Goal: Task Accomplishment & Management: Use online tool/utility

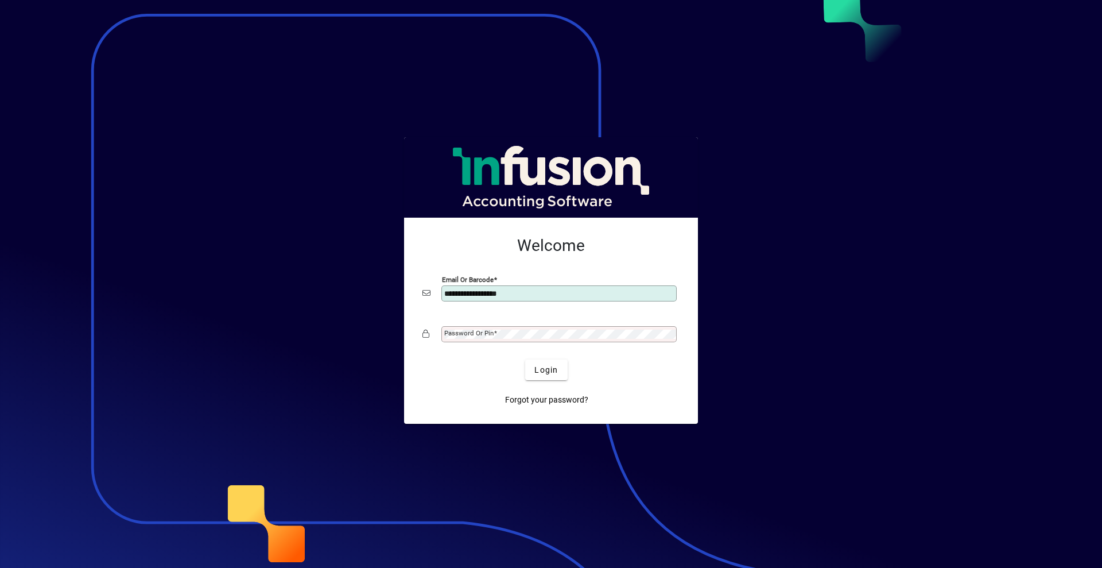
type input "**********"
click at [530, 370] on span "submit" at bounding box center [546, 370] width 42 height 28
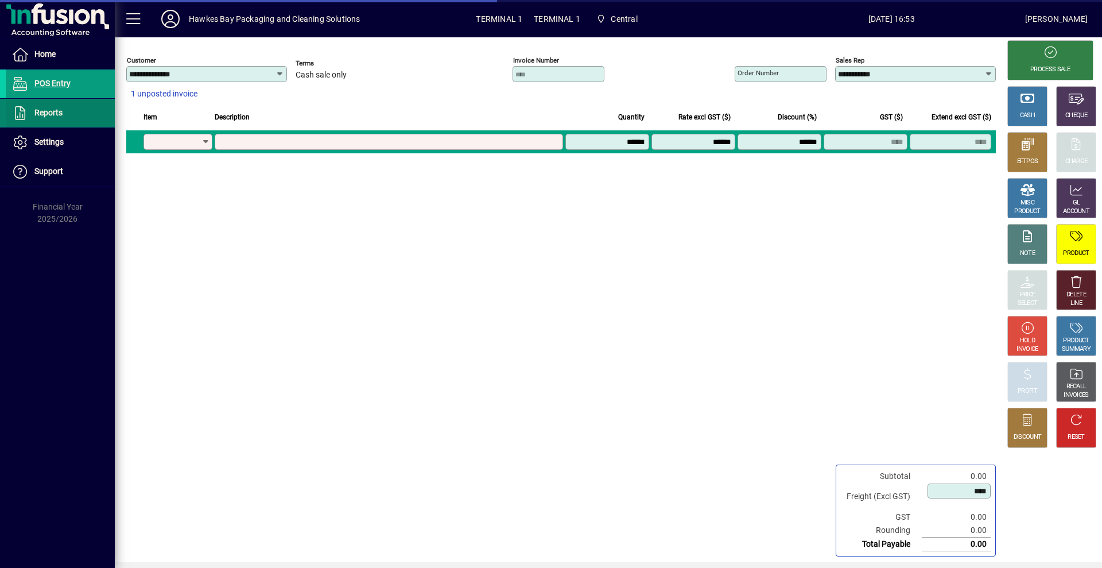
click at [47, 110] on span "Reports" at bounding box center [48, 112] width 28 height 9
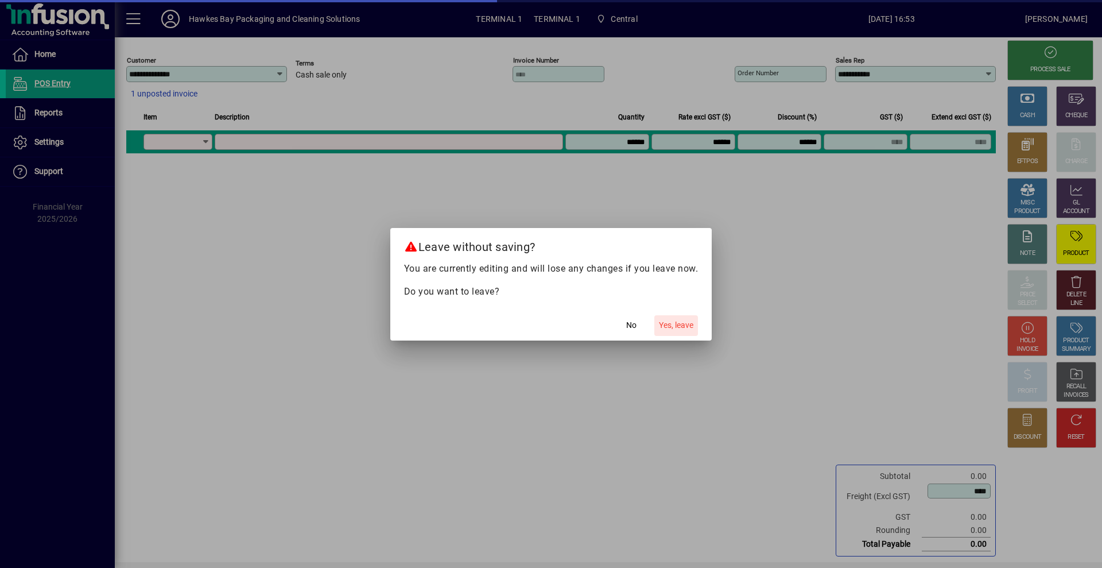
click at [661, 315] on span "button" at bounding box center [676, 326] width 44 height 28
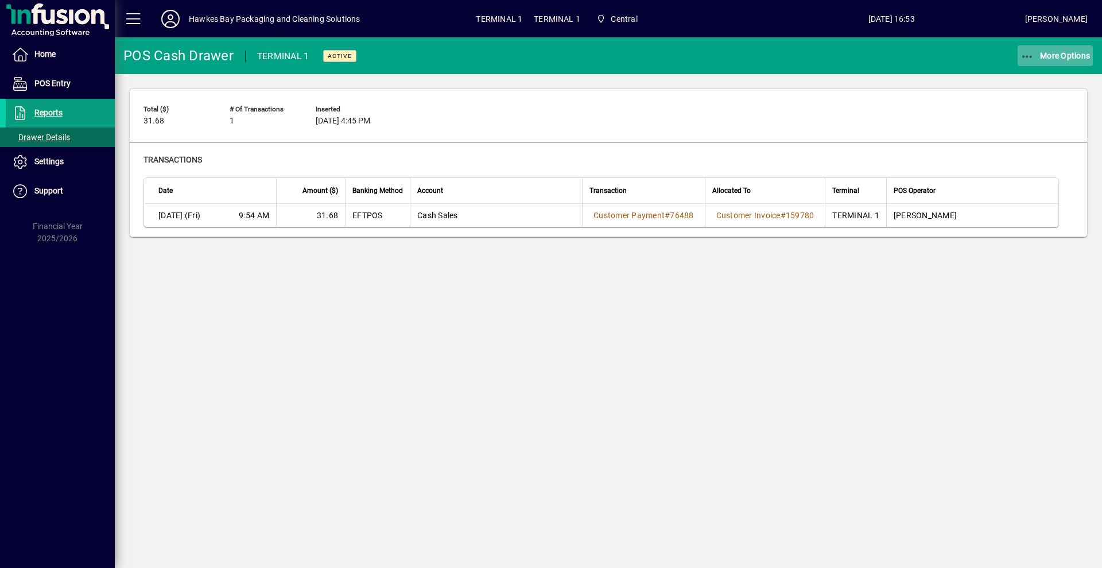
click at [1027, 46] on span "button" at bounding box center [1056, 56] width 76 height 28
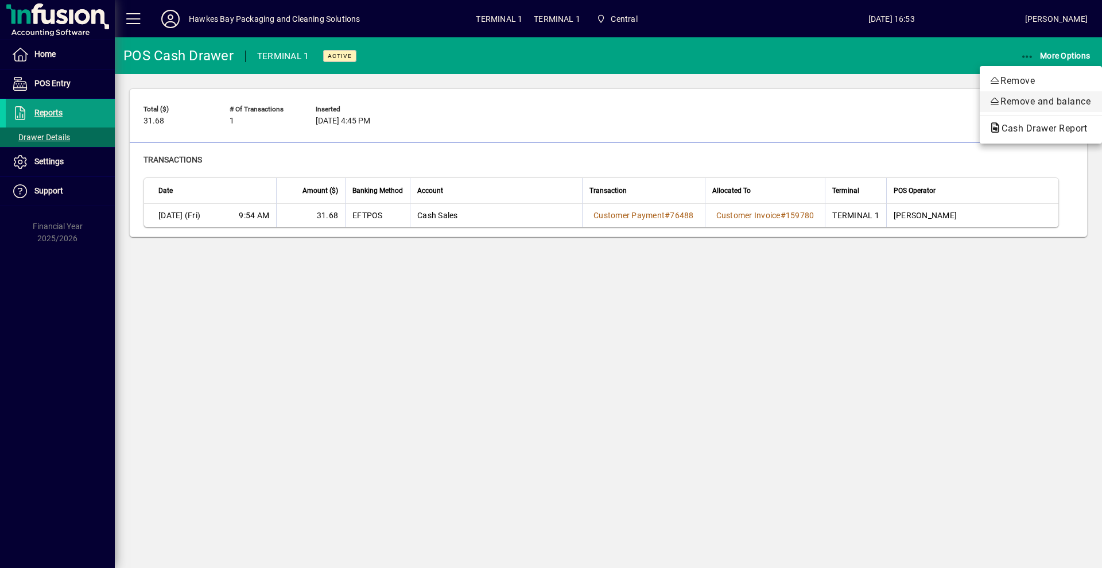
click at [994, 98] on icon "button" at bounding box center [994, 100] width 11 height 9
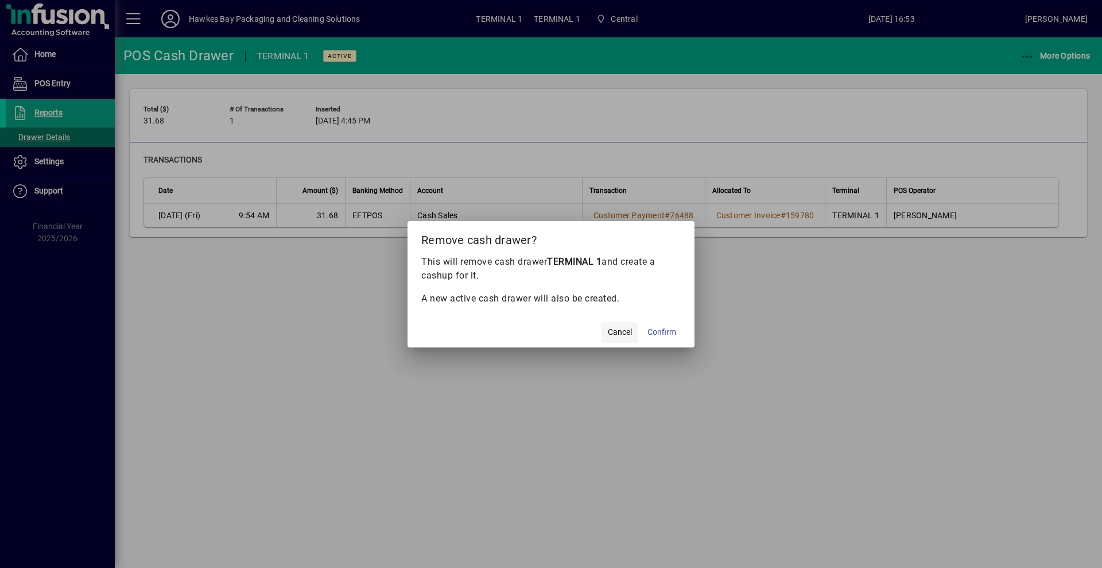
click at [602, 325] on span "button" at bounding box center [620, 333] width 37 height 28
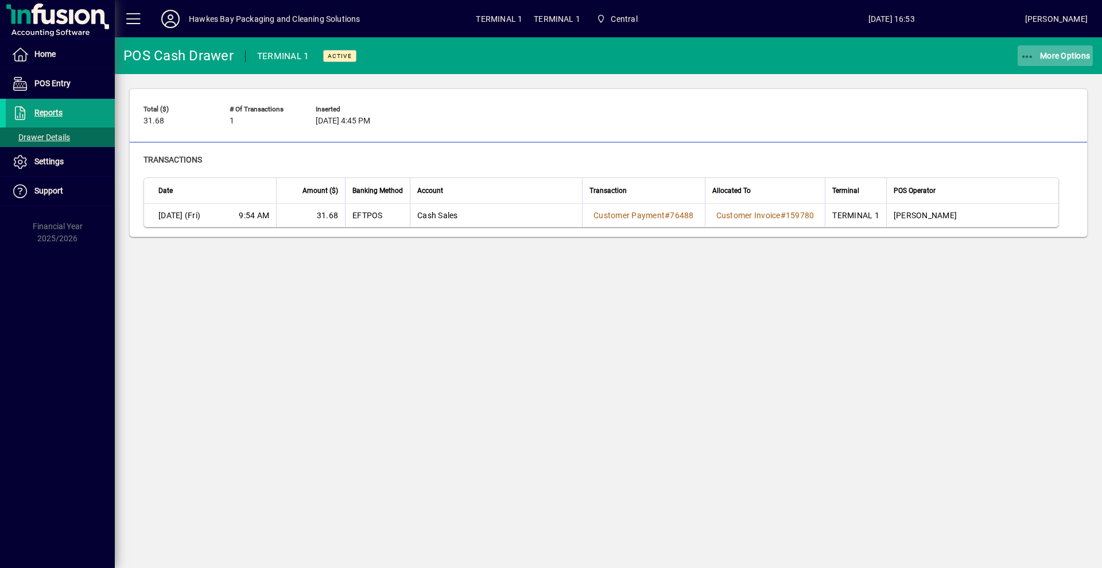
click at [1059, 53] on span "More Options" at bounding box center [1056, 55] width 70 height 9
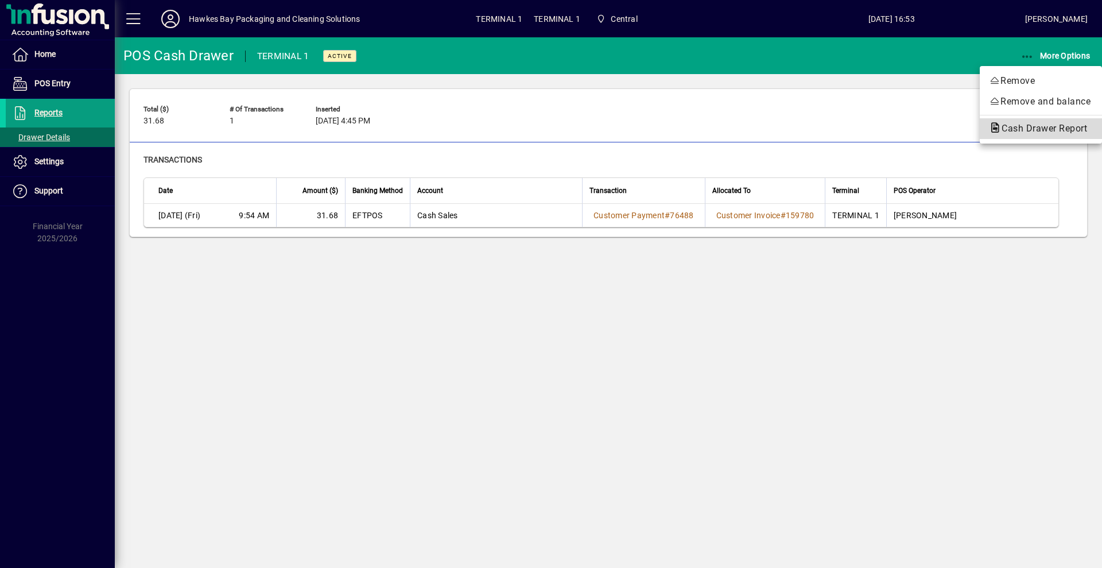
click at [1002, 131] on span "Cash Drawer Report" at bounding box center [1041, 128] width 104 height 11
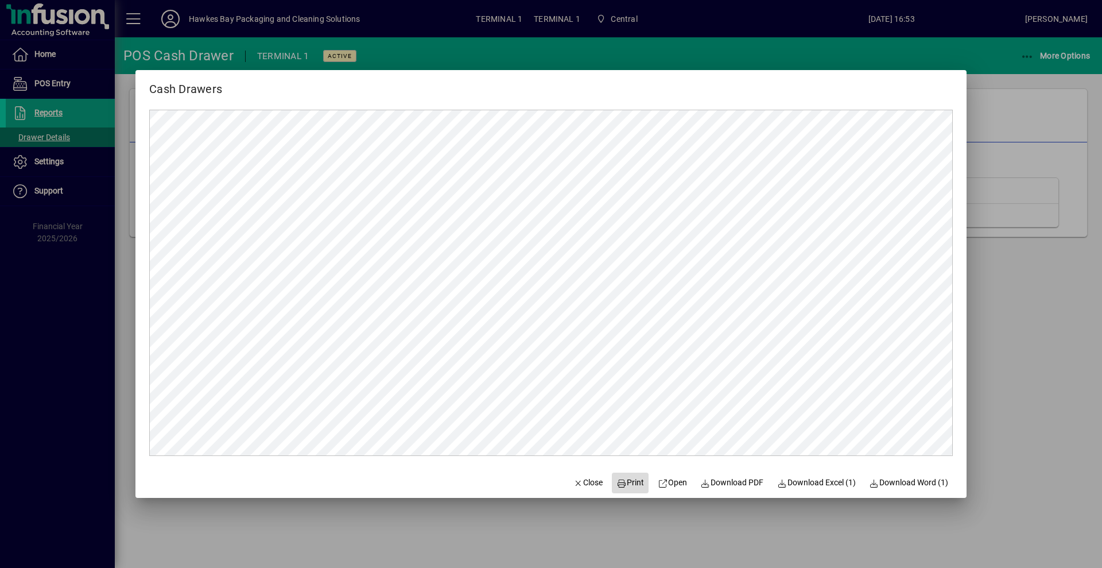
click at [626, 479] on span "Print" at bounding box center [631, 482] width 28 height 12
click at [574, 476] on span "Close" at bounding box center [589, 482] width 30 height 12
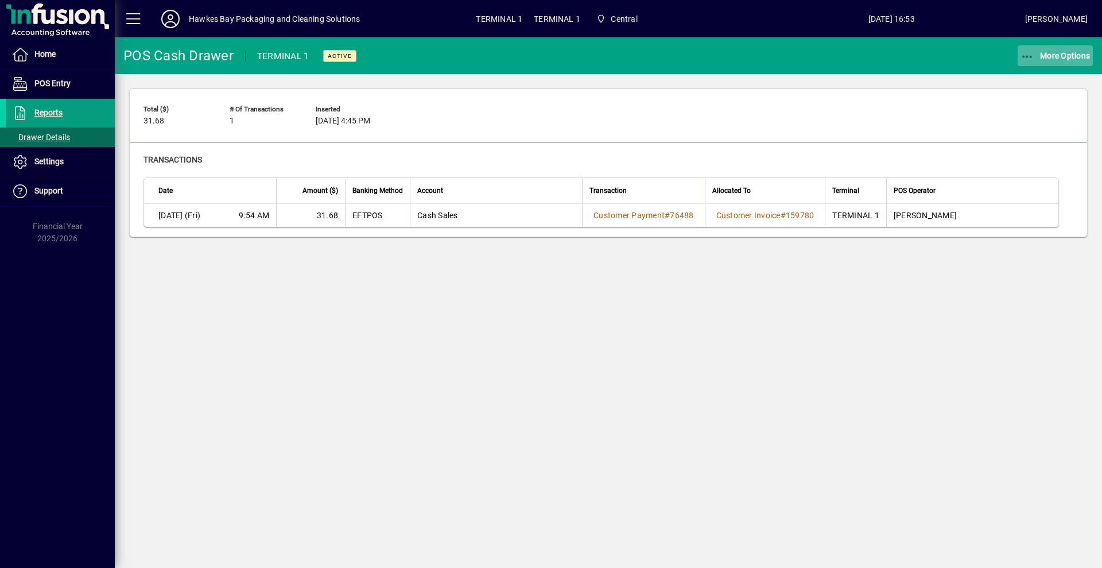
click at [1060, 45] on span "button" at bounding box center [1056, 56] width 76 height 28
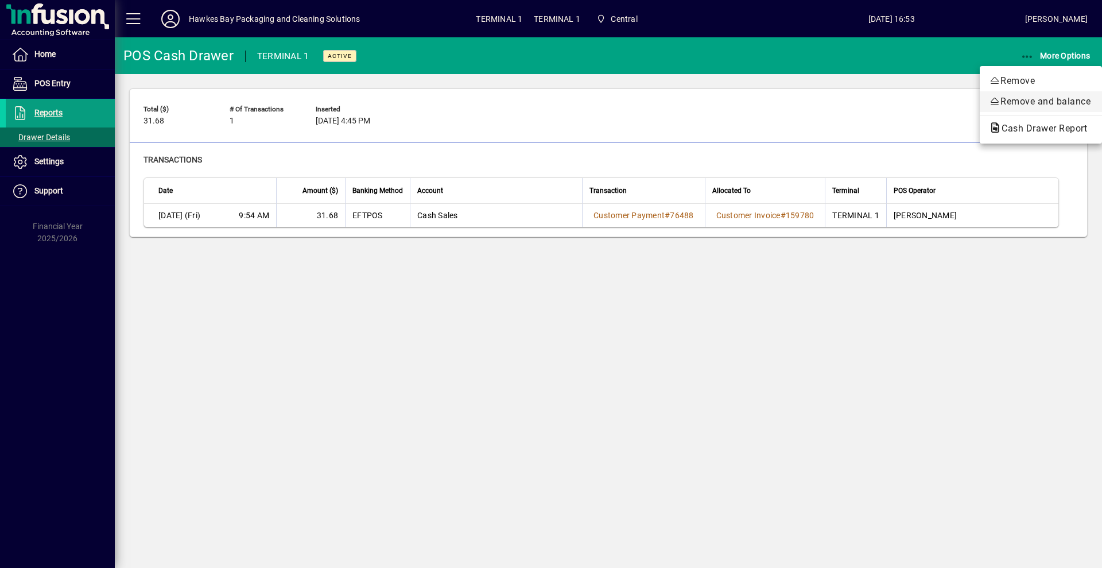
click at [1018, 103] on span "Remove and balance" at bounding box center [1041, 102] width 104 height 14
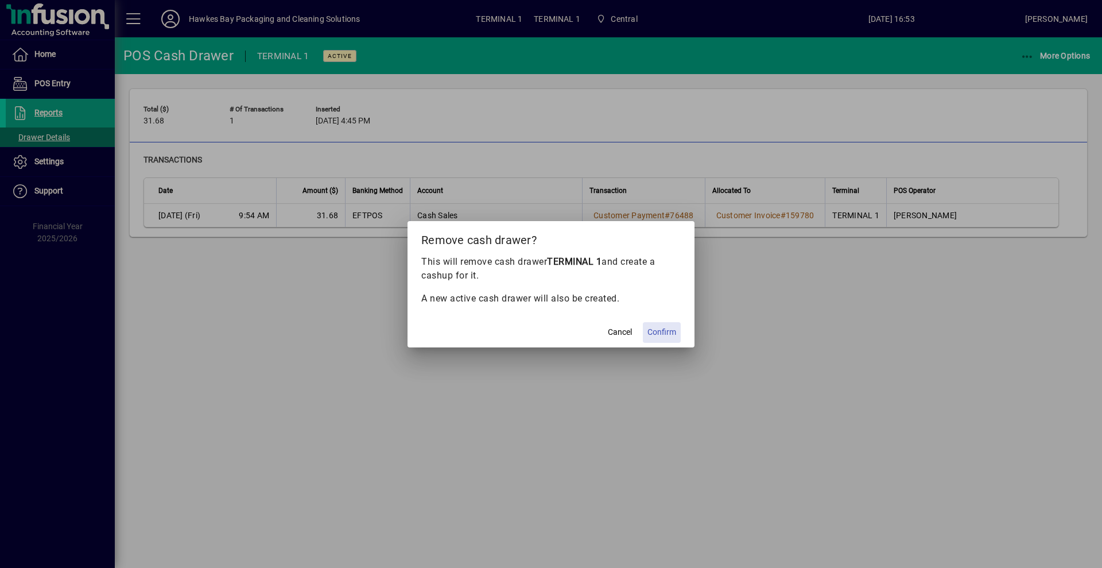
click at [677, 332] on span at bounding box center [662, 333] width 38 height 28
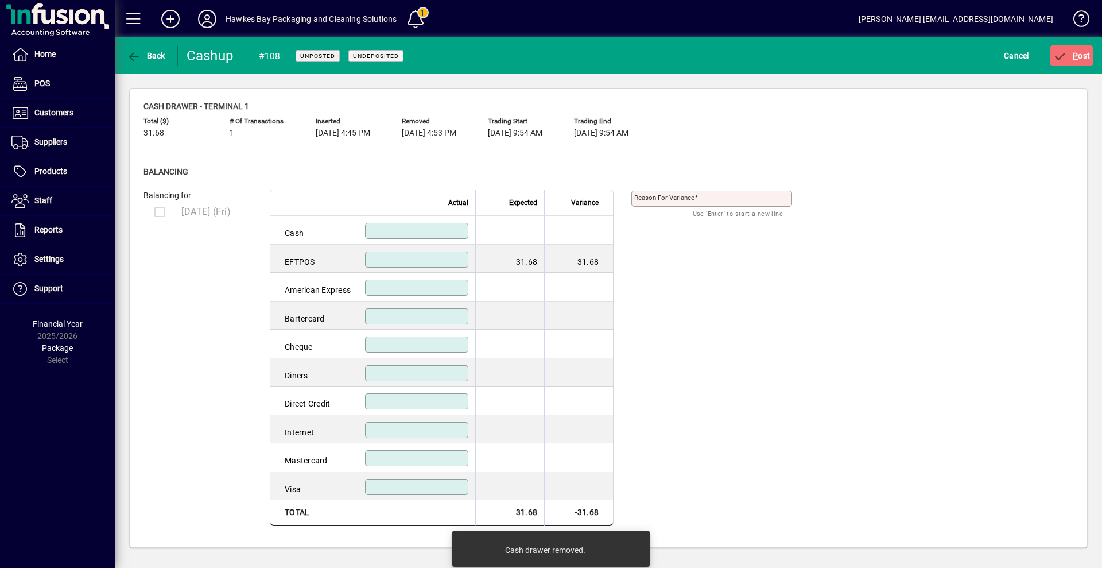
click at [416, 257] on input at bounding box center [418, 259] width 100 height 9
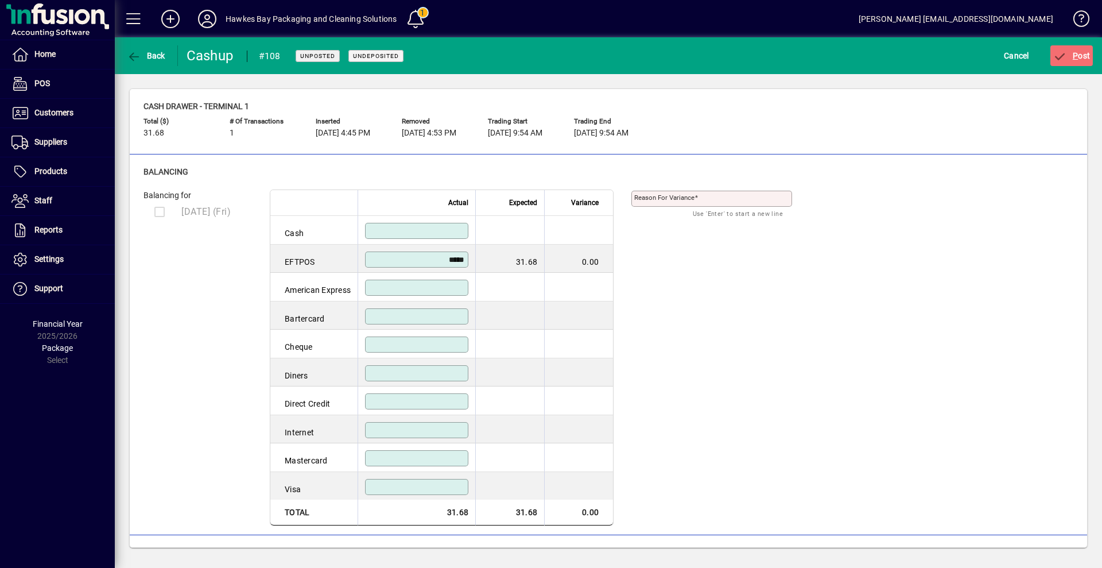
type input "*****"
click at [634, 332] on div "Balancing for 05/09/2025 (Fri) Actual Expected Variance Cash EFTPOS ***** 31.68…" at bounding box center [609, 357] width 930 height 336
click at [1061, 52] on icon "submit" at bounding box center [1060, 56] width 14 height 11
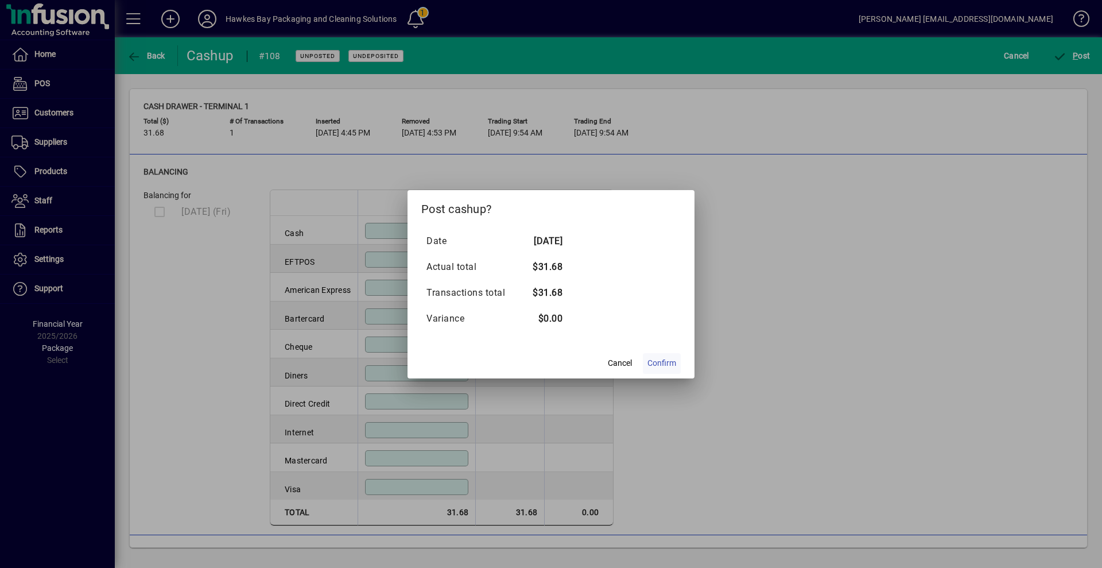
click at [655, 360] on span "Confirm" at bounding box center [662, 363] width 29 height 12
